Goal: Use online tool/utility: Utilize a website feature to perform a specific function

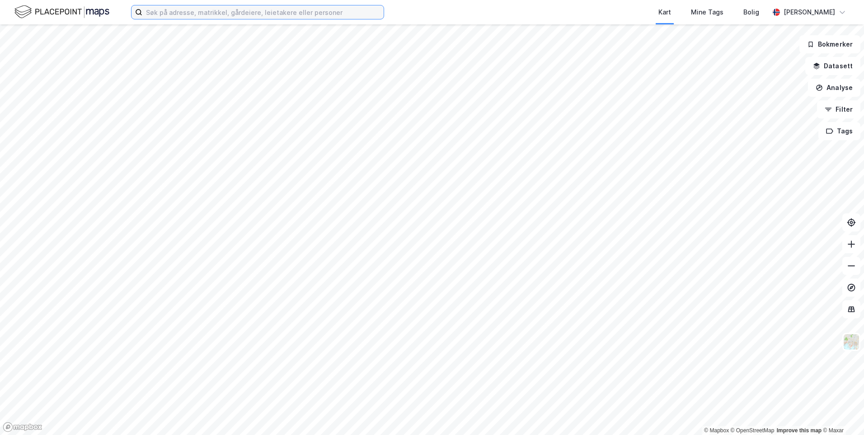
click at [217, 19] on input at bounding box center [262, 12] width 241 height 14
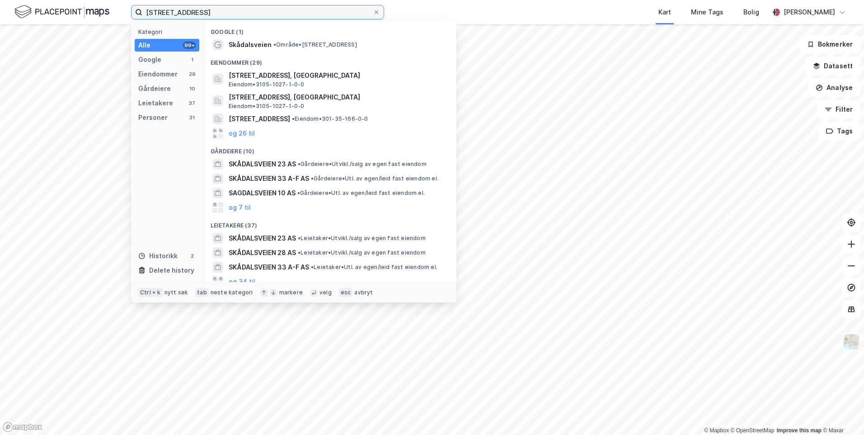
type input "[STREET_ADDRESS]"
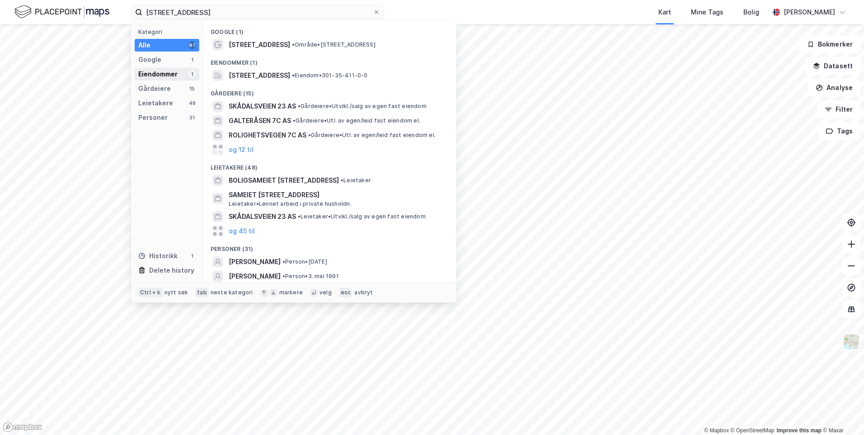
click at [143, 80] on div "Eiendommer 1" at bounding box center [167, 74] width 65 height 13
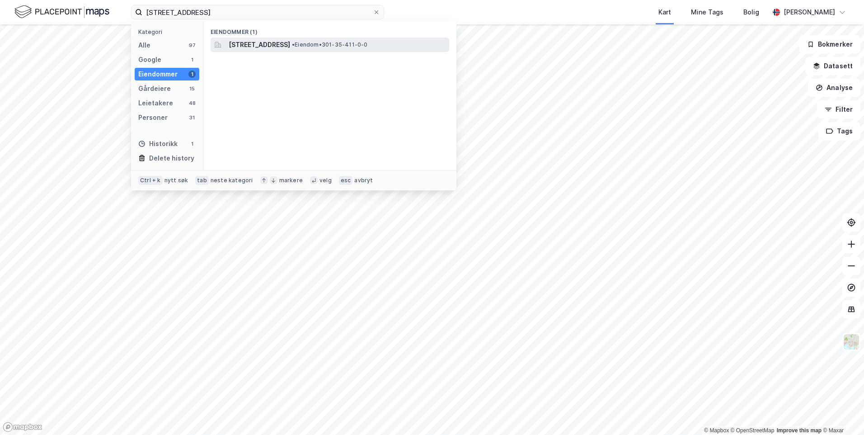
click at [254, 38] on div "[STREET_ADDRESS] • Eiendom • 301-35-411-0-0" at bounding box center [330, 45] width 239 height 14
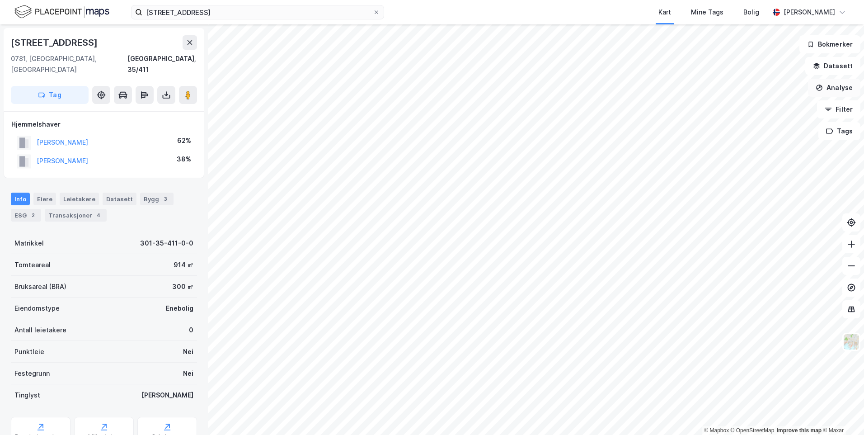
click at [839, 93] on button "Analyse" at bounding box center [834, 88] width 52 height 18
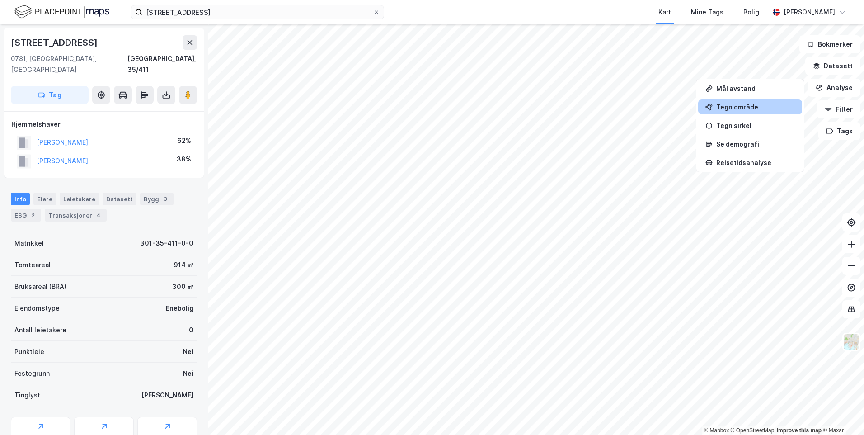
click at [757, 108] on div "Tegn område" at bounding box center [755, 107] width 79 height 8
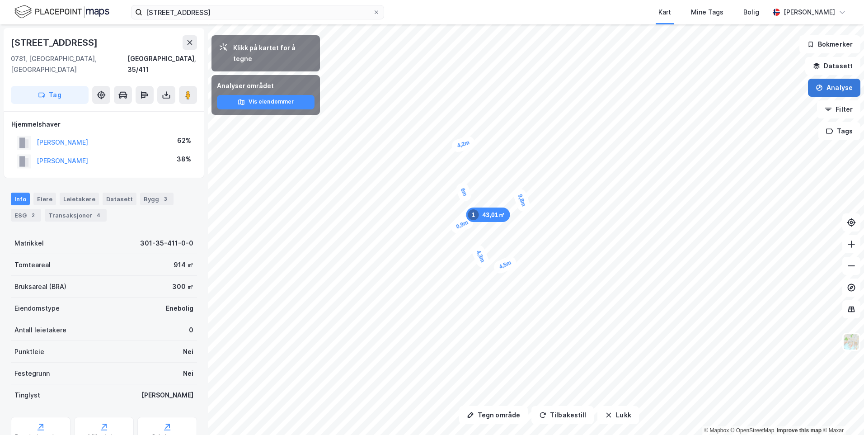
click at [834, 89] on button "Analyse" at bounding box center [834, 88] width 52 height 18
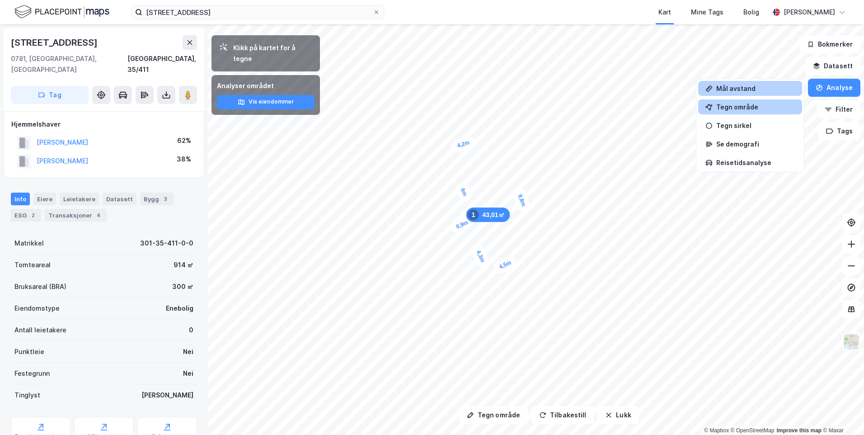
click at [758, 92] on div "Mål avstand" at bounding box center [755, 89] width 79 height 8
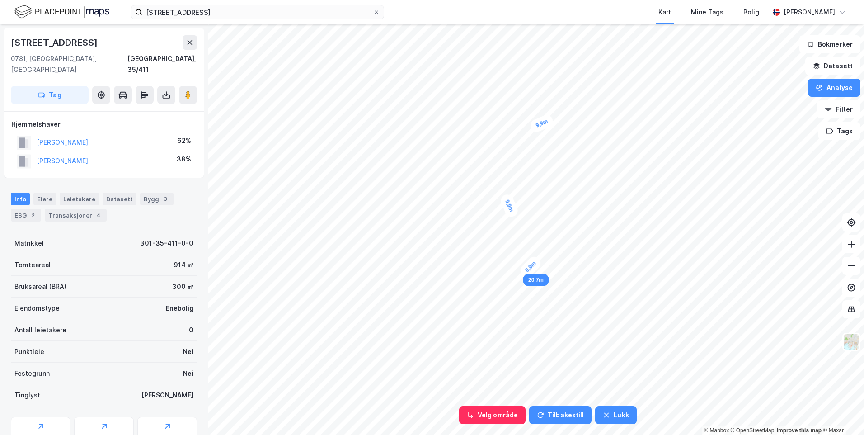
click at [527, 271] on div "0,9m" at bounding box center [530, 266] width 25 height 25
